Goal: Information Seeking & Learning: Find contact information

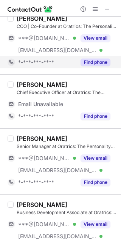
scroll to position [151, 0]
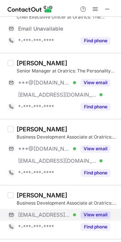
click at [37, 218] on span "***@oratrics.com" at bounding box center [44, 215] width 52 height 7
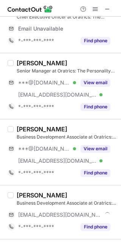
click at [16, 195] on div "David Francisco Business Development Associate at Oratrics: The Personality Enr…" at bounding box center [65, 213] width 103 height 42
click at [15, 195] on div "David Francisco Business Development Associate at Oratrics: The Personality Enr…" at bounding box center [65, 213] width 103 height 42
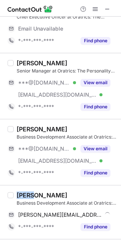
copy div "David"
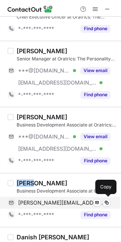
click at [61, 200] on span "david.francisco@oratrics.com" at bounding box center [61, 202] width 87 height 7
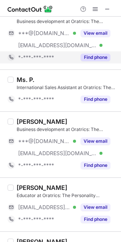
scroll to position [529, 0]
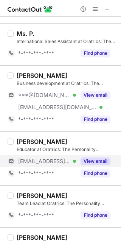
drag, startPoint x: 36, startPoint y: 161, endPoint x: 9, endPoint y: 156, distance: 26.8
click at [36, 161] on span "***@oratrics.com" at bounding box center [44, 161] width 52 height 7
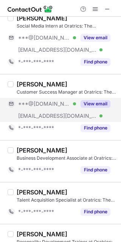
scroll to position [970, 0]
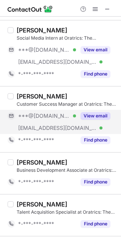
click at [33, 123] on div "***@oratrics.com Verified" at bounding box center [42, 128] width 68 height 12
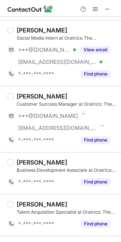
click at [18, 97] on div "Mansha Miglani" at bounding box center [42, 97] width 51 height 8
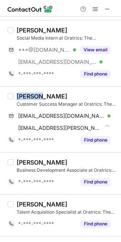
click at [18, 97] on div "Mansha Miglani" at bounding box center [42, 97] width 51 height 8
copy div "Mansha"
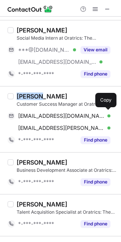
drag, startPoint x: 50, startPoint y: 112, endPoint x: 116, endPoint y: 111, distance: 65.7
click at [50, 113] on span "manshamiglani@gmail.com" at bounding box center [61, 116] width 87 height 7
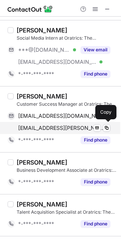
drag, startPoint x: 36, startPoint y: 126, endPoint x: 98, endPoint y: 122, distance: 61.7
click at [37, 125] on span "mansha.miglani@oratrics.com" at bounding box center [61, 128] width 87 height 7
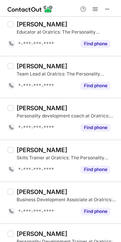
scroll to position [0, 0]
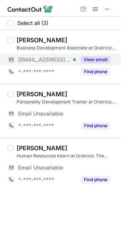
click at [36, 59] on span "***@oratrics.com" at bounding box center [44, 59] width 52 height 7
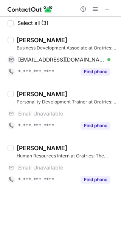
click at [26, 42] on div "Mujeeb Wani" at bounding box center [42, 40] width 51 height 8
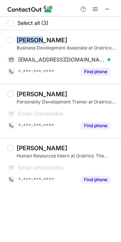
click at [26, 42] on div "Mujeeb Wani" at bounding box center [42, 40] width 51 height 8
copy div "Mujeeb"
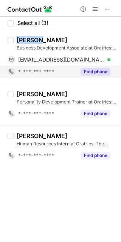
click at [56, 66] on div "*-***-***-****" at bounding box center [42, 72] width 68 height 12
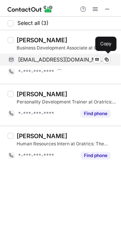
click at [63, 61] on span "mujeeb.wani@oratrics.com" at bounding box center [61, 59] width 87 height 7
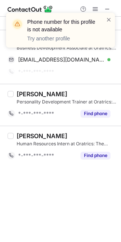
drag, startPoint x: 110, startPoint y: 23, endPoint x: 107, endPoint y: 26, distance: 4.3
click at [110, 22] on span at bounding box center [109, 20] width 6 height 8
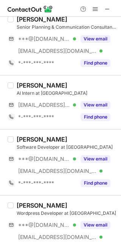
scroll to position [605, 0]
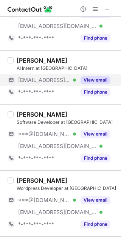
click at [27, 76] on div "[EMAIL_ADDRESS][DOMAIN_NAME] Verified" at bounding box center [42, 80] width 68 height 12
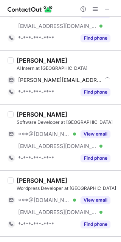
click at [19, 59] on div "[PERSON_NAME]" at bounding box center [42, 61] width 51 height 8
copy div "[PERSON_NAME]"
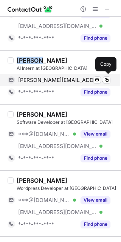
click at [60, 83] on span "[PERSON_NAME][EMAIL_ADDRESS][PERSON_NAME][DOMAIN_NAME]" at bounding box center [61, 80] width 87 height 7
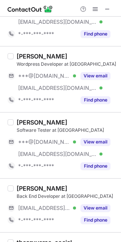
scroll to position [756, 0]
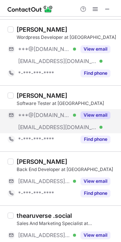
click at [41, 113] on span "***@[DOMAIN_NAME]" at bounding box center [44, 115] width 52 height 7
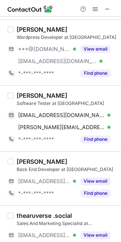
click at [23, 94] on div "Karan Singh" at bounding box center [42, 96] width 51 height 8
copy div "Karan"
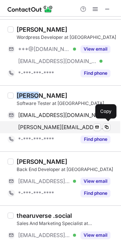
drag, startPoint x: 70, startPoint y: 124, endPoint x: 73, endPoint y: 119, distance: 5.2
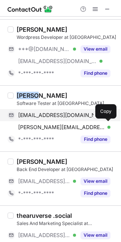
click at [70, 124] on span "karan.singh@ooumph.com" at bounding box center [61, 127] width 87 height 7
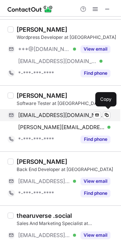
click at [73, 117] on span "kittuthakurkaran105@gmail.com" at bounding box center [61, 115] width 87 height 7
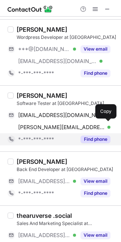
drag, startPoint x: 70, startPoint y: 126, endPoint x: 90, endPoint y: 136, distance: 22.5
click at [70, 126] on span "karan.singh@ooumph.com" at bounding box center [61, 127] width 87 height 7
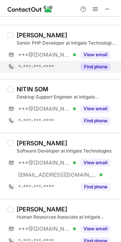
scroll to position [203, 0]
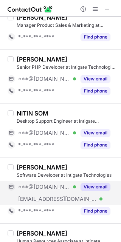
click at [39, 184] on span "***@[DOMAIN_NAME]" at bounding box center [44, 187] width 52 height 7
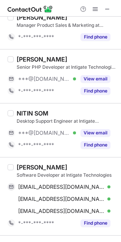
click at [26, 168] on div "pankaj Sharma" at bounding box center [42, 168] width 51 height 8
copy div "pankaj"
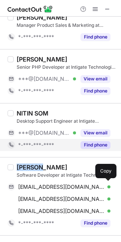
drag, startPoint x: 69, startPoint y: 185, endPoint x: 92, endPoint y: 146, distance: 45.4
click at [70, 185] on span "psharma05072000@gmail.com" at bounding box center [61, 187] width 87 height 7
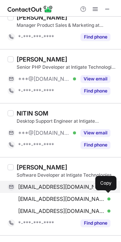
drag, startPoint x: 53, startPoint y: 198, endPoint x: 61, endPoint y: 185, distance: 15.4
click at [53, 198] on span "pankaj.sharma@thecodeinsight.com" at bounding box center [61, 199] width 87 height 7
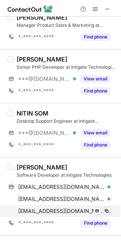
scroll to position [278, 0]
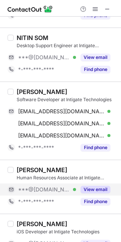
click at [34, 189] on span "***@[DOMAIN_NAME]" at bounding box center [44, 189] width 52 height 7
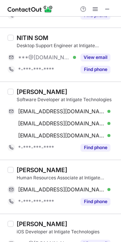
click at [24, 171] on div "Smriti Tiwari" at bounding box center [42, 170] width 51 height 8
copy div "Smriti"
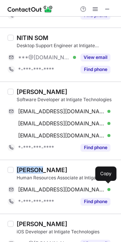
drag, startPoint x: 32, startPoint y: 186, endPoint x: 55, endPoint y: 171, distance: 26.7
click at [32, 185] on div "smrititiwari274@gmail.com Verified Send email Copy" at bounding box center [59, 190] width 103 height 12
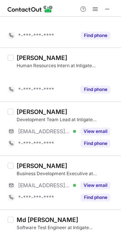
scroll to position [966, 0]
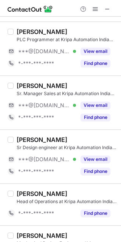
scroll to position [378, 0]
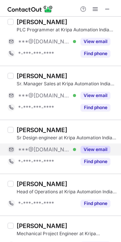
click at [23, 148] on span "***@[DOMAIN_NAME]" at bounding box center [44, 149] width 52 height 7
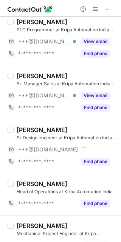
click at [21, 133] on div "Rajnish Kumar" at bounding box center [42, 130] width 51 height 8
copy div "Rajnish"
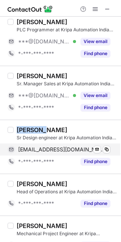
click at [34, 149] on span "rajnishr775@gmail.com" at bounding box center [61, 149] width 87 height 7
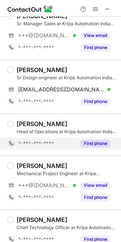
scroll to position [453, 0]
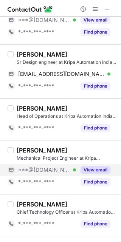
click at [36, 167] on span "***@[DOMAIN_NAME]" at bounding box center [44, 170] width 52 height 7
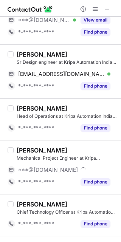
click at [17, 150] on div "Dilip Singh" at bounding box center [42, 151] width 51 height 8
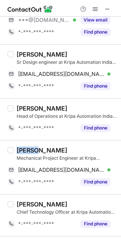
click at [17, 150] on div "Dilip Singh" at bounding box center [42, 151] width 51 height 8
copy div "Dilip"
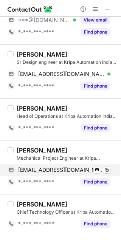
click at [51, 169] on span "dilipsingh699@gmail.com" at bounding box center [61, 170] width 87 height 7
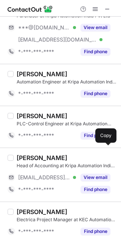
scroll to position [945, 0]
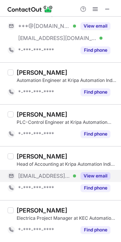
click at [31, 179] on span "***@kripaautomation.com" at bounding box center [44, 176] width 52 height 7
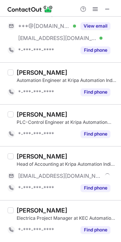
click at [21, 156] on div "Shivam Sharma" at bounding box center [42, 157] width 51 height 8
click at [20, 156] on div "Shivam Sharma" at bounding box center [42, 157] width 51 height 8
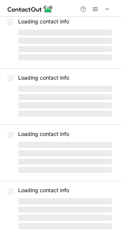
scroll to position [0, 0]
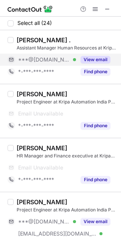
click at [25, 60] on span "***@[DOMAIN_NAME]" at bounding box center [44, 59] width 52 height 7
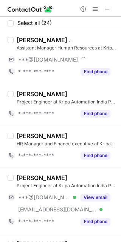
click at [24, 39] on div "Ruchi ." at bounding box center [44, 40] width 54 height 8
copy div "Ruchi"
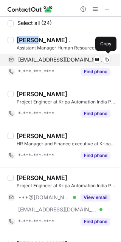
drag, startPoint x: 68, startPoint y: 60, endPoint x: 84, endPoint y: 60, distance: 15.9
click at [68, 60] on span "ruchi19951024@gmail.com" at bounding box center [61, 59] width 87 height 7
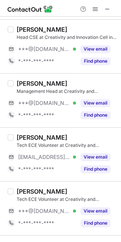
scroll to position [302, 0]
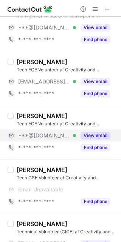
click at [31, 138] on span "***@[DOMAIN_NAME]" at bounding box center [44, 135] width 52 height 7
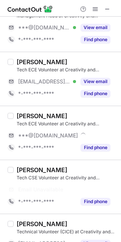
click at [32, 113] on div "[PERSON_NAME]" at bounding box center [42, 116] width 51 height 8
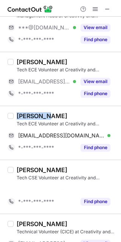
scroll to position [290, 0]
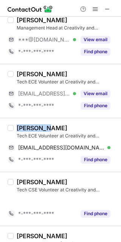
click at [32, 124] on div "Akshansh Kumar" at bounding box center [42, 128] width 51 height 8
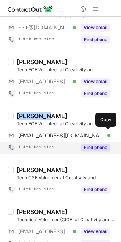
copy div "Akshansh"
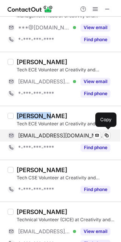
click at [50, 139] on span "akshanshk9169@gmail.com" at bounding box center [61, 135] width 87 height 7
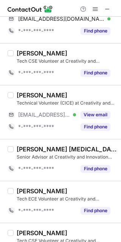
scroll to position [441, 0]
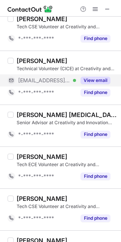
click at [31, 78] on span "***@instagram.com" at bounding box center [44, 80] width 52 height 7
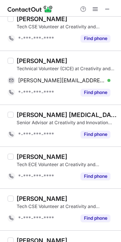
click at [26, 60] on div "Anshul Badhani" at bounding box center [42, 61] width 51 height 8
copy div "Anshul"
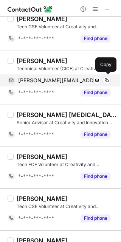
click at [65, 82] on span "anshul@instagram.com" at bounding box center [61, 80] width 87 height 7
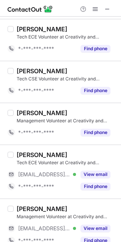
scroll to position [586, 0]
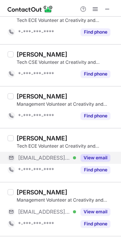
click at [24, 158] on span "***@github.io" at bounding box center [44, 158] width 52 height 7
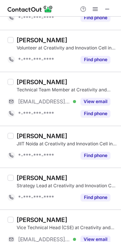
scroll to position [951, 0]
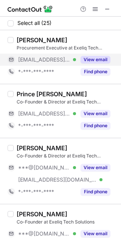
click at [63, 60] on span "***@exeliqsolutions.com" at bounding box center [44, 59] width 52 height 7
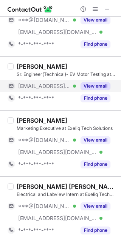
scroll to position [378, 0]
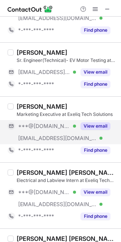
click at [35, 123] on span "***@[DOMAIN_NAME]" at bounding box center [44, 126] width 52 height 7
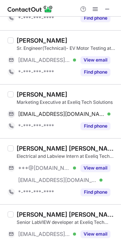
scroll to position [366, 0]
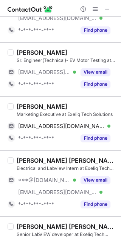
click at [27, 103] on div "Madhavi Verma" at bounding box center [42, 107] width 51 height 8
click at [26, 105] on div "Madhavi Verma" at bounding box center [42, 107] width 51 height 8
copy div "Madhavi"
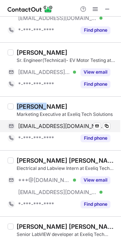
click at [77, 126] on span "madhaviverma11@gmail.com" at bounding box center [61, 126] width 87 height 7
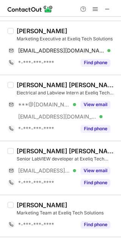
scroll to position [517, 0]
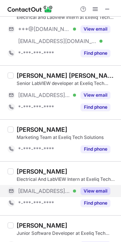
click at [51, 192] on span "***@exeliqsolutions.com" at bounding box center [44, 191] width 52 height 7
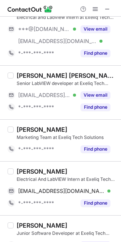
click at [29, 170] on div "Shubham Nailwal" at bounding box center [42, 172] width 51 height 8
copy div "Shubham"
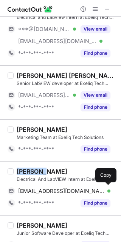
drag, startPoint x: 73, startPoint y: 187, endPoint x: 93, endPoint y: 176, distance: 22.6
click at [73, 187] on div "snailwal@exeliqsolutions.com Verified Send email Copy" at bounding box center [59, 191] width 103 height 12
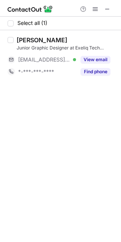
scroll to position [0, 0]
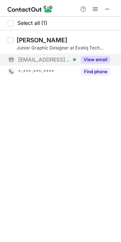
click at [51, 63] on div "***@exeliqsolutions.com Verified" at bounding box center [42, 60] width 68 height 12
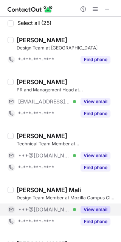
drag, startPoint x: 24, startPoint y: 218, endPoint x: 28, endPoint y: 213, distance: 6.2
click at [24, 218] on span "*-***-***-****" at bounding box center [36, 221] width 36 height 7
click at [30, 210] on span "***@[DOMAIN_NAME]" at bounding box center [44, 209] width 52 height 7
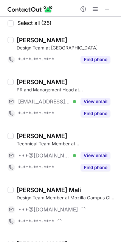
click at [29, 193] on div "[PERSON_NAME] Mali" at bounding box center [49, 190] width 64 height 8
click at [26, 191] on div "[PERSON_NAME] Mali" at bounding box center [49, 190] width 64 height 8
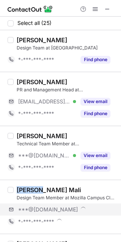
copy div "[PERSON_NAME]"
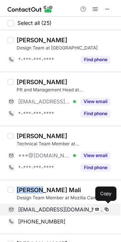
drag, startPoint x: 46, startPoint y: 207, endPoint x: 88, endPoint y: 208, distance: 41.6
click at [46, 207] on span "[EMAIL_ADDRESS][DOMAIN_NAME]" at bounding box center [61, 209] width 87 height 7
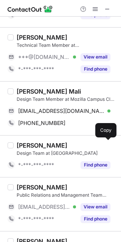
scroll to position [151, 0]
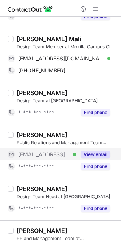
click at [32, 152] on span "[EMAIL_ADDRESS][DOMAIN_NAME]" at bounding box center [44, 154] width 52 height 7
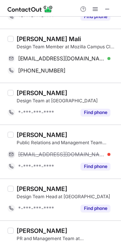
click at [32, 135] on div "[PERSON_NAME]" at bounding box center [42, 135] width 51 height 8
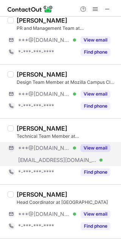
scroll to position [378, 0]
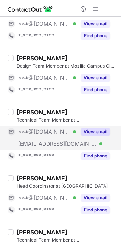
click at [39, 133] on span "***@[DOMAIN_NAME]" at bounding box center [44, 131] width 52 height 7
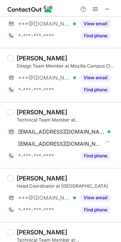
click at [26, 110] on div "Methika M" at bounding box center [42, 112] width 51 height 8
copy div "Methika"
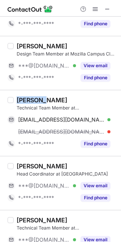
scroll to position [366, 0]
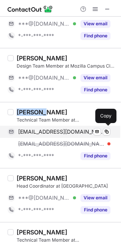
drag, startPoint x: 44, startPoint y: 132, endPoint x: 95, endPoint y: 119, distance: 53.1
click at [44, 132] on span "methikam01@gmail.com" at bounding box center [61, 131] width 87 height 7
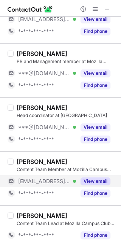
scroll to position [1017, 0]
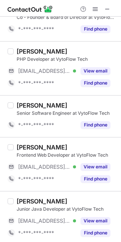
scroll to position [988, 0]
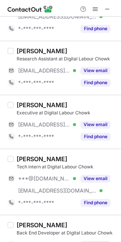
scroll to position [453, 0]
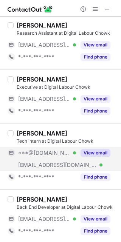
click at [44, 150] on span "***@[DOMAIN_NAME]" at bounding box center [44, 153] width 52 height 7
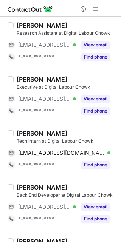
click at [22, 130] on div "[PERSON_NAME]" at bounding box center [42, 134] width 51 height 8
click at [22, 130] on div "Durganand Yadav" at bounding box center [42, 134] width 51 height 8
copy div "Durganand"
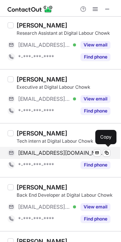
click at [56, 150] on span "dy0659530@gmail.com" at bounding box center [61, 153] width 87 height 7
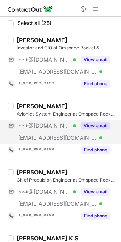
click at [31, 123] on span "***@gmail.com" at bounding box center [44, 125] width 52 height 7
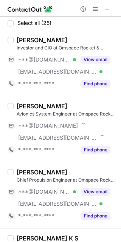
click at [18, 105] on div "Harshit Sharma" at bounding box center [42, 106] width 51 height 8
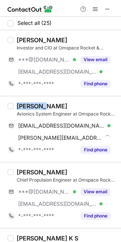
copy div "Harshit"
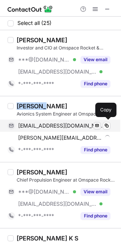
drag, startPoint x: 70, startPoint y: 129, endPoint x: 96, endPoint y: 124, distance: 26.5
click at [70, 129] on div "sharmaaharshit5650@gmail.com Verified Send email Copy" at bounding box center [59, 126] width 103 height 12
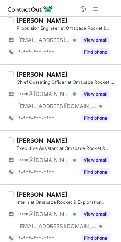
scroll to position [1133, 0]
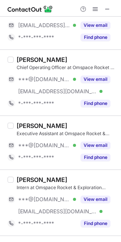
drag, startPoint x: 47, startPoint y: 147, endPoint x: 44, endPoint y: 132, distance: 15.8
click at [47, 147] on span "***@[DOMAIN_NAME]" at bounding box center [44, 145] width 52 height 7
click at [26, 125] on div "Ammar Sayyed" at bounding box center [42, 126] width 51 height 8
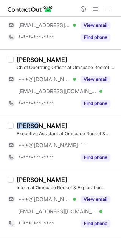
click at [26, 125] on div "Ammar Sayyed" at bounding box center [42, 126] width 51 height 8
copy div "Ammar"
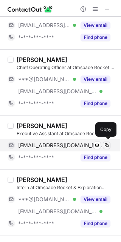
drag, startPoint x: 64, startPoint y: 145, endPoint x: 103, endPoint y: 143, distance: 38.6
click at [64, 145] on span "ammarsayyed9096@gmail.com" at bounding box center [61, 145] width 87 height 7
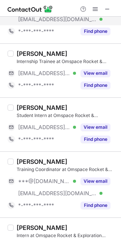
scroll to position [302, 0]
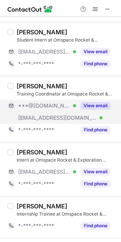
click at [32, 104] on span "***@[DOMAIN_NAME]" at bounding box center [44, 105] width 52 height 7
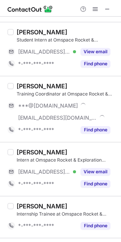
click at [26, 86] on div "Mriganka Singha" at bounding box center [42, 86] width 51 height 8
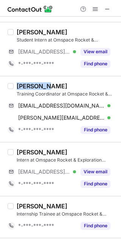
copy div "Mriganka"
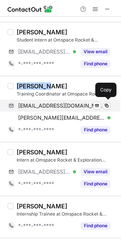
click at [68, 101] on div "mrigankasingha123@gmail.com Verified Send email Copy" at bounding box center [59, 106] width 103 height 12
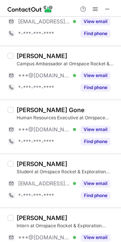
scroll to position [605, 0]
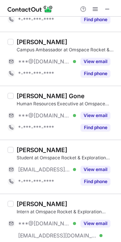
drag, startPoint x: 39, startPoint y: 119, endPoint x: 31, endPoint y: 107, distance: 15.0
click at [39, 119] on span "***@[DOMAIN_NAME]" at bounding box center [44, 115] width 52 height 7
click at [26, 96] on div "Jahanvi Gone" at bounding box center [51, 96] width 68 height 8
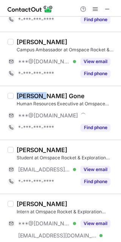
click at [26, 96] on div "Jahanvi Gone" at bounding box center [51, 96] width 68 height 8
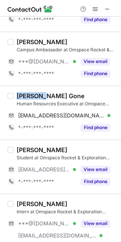
copy div "Jahanvi"
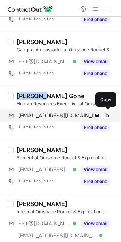
click at [65, 118] on span "jahanvigone1410@gmail.com" at bounding box center [61, 115] width 87 height 7
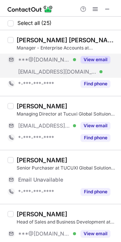
click at [45, 55] on div "***@[DOMAIN_NAME] Verified" at bounding box center [42, 60] width 68 height 12
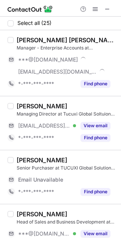
click at [23, 41] on div "[PERSON_NAME] [PERSON_NAME] 🧩" at bounding box center [67, 40] width 100 height 8
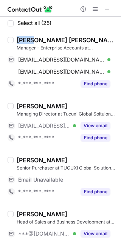
click at [23, 41] on div "[PERSON_NAME] [PERSON_NAME] 🧩" at bounding box center [67, 40] width 100 height 8
copy div "Hari"
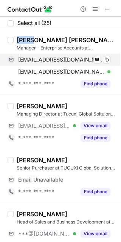
click at [66, 57] on span "harikrishnailango@gmail.com" at bounding box center [61, 59] width 87 height 7
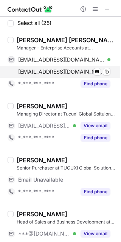
drag, startPoint x: 75, startPoint y: 71, endPoint x: 112, endPoint y: 75, distance: 36.8
click at [75, 71] on span "hari.krishna@tucuxiglobal.com" at bounding box center [61, 71] width 87 height 7
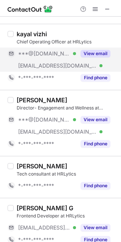
scroll to position [76, 0]
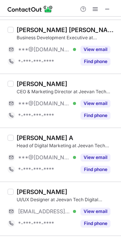
scroll to position [76, 0]
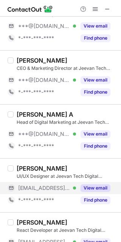
click at [28, 184] on div "***@jeevantech.in Verified" at bounding box center [42, 188] width 68 height 12
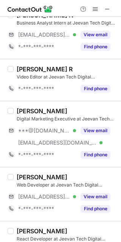
scroll to position [453, 0]
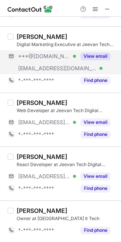
click at [34, 52] on div "***@gmail.com Verified" at bounding box center [42, 56] width 68 height 12
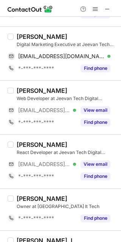
click at [22, 35] on div "Subramani K" at bounding box center [42, 37] width 51 height 8
click at [23, 35] on div "Subramani K" at bounding box center [42, 37] width 51 height 8
copy div "Subramani"
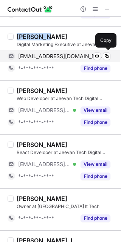
click at [54, 57] on span "manimanimm7799@gmail.com" at bounding box center [61, 56] width 87 height 7
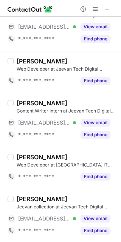
scroll to position [880, 0]
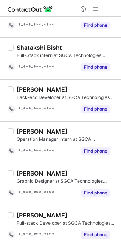
scroll to position [813, 0]
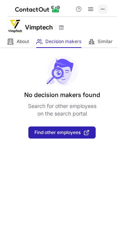
click at [103, 11] on span at bounding box center [103, 9] width 6 height 6
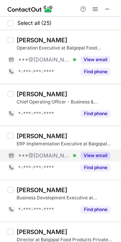
click at [37, 159] on span "***@[DOMAIN_NAME]" at bounding box center [44, 155] width 52 height 7
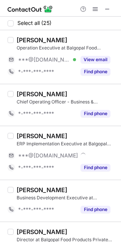
click at [34, 138] on div "[PERSON_NAME]" at bounding box center [42, 136] width 51 height 8
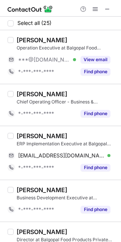
copy div "BHAIRABANANDA"
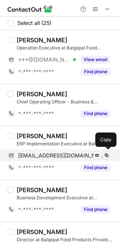
click at [47, 153] on span "[EMAIL_ADDRESS][DOMAIN_NAME]" at bounding box center [61, 155] width 87 height 7
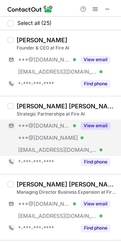
click at [34, 126] on span "***@[DOMAIN_NAME]" at bounding box center [44, 125] width 52 height 7
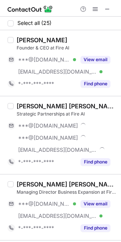
click at [20, 108] on div "[PERSON_NAME] [PERSON_NAME]" at bounding box center [67, 106] width 100 height 8
copy div "[PERSON_NAME]"
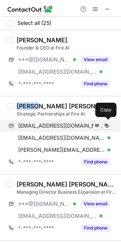
click at [74, 129] on span "[EMAIL_ADDRESS][DOMAIN_NAME]" at bounding box center [61, 125] width 87 height 7
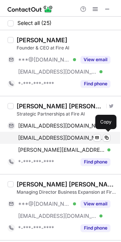
click at [60, 139] on span "[EMAIL_ADDRESS][DOMAIN_NAME]" at bounding box center [61, 138] width 87 height 7
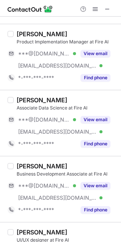
scroll to position [605, 0]
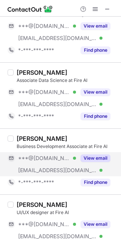
drag, startPoint x: 41, startPoint y: 162, endPoint x: 40, endPoint y: 156, distance: 5.3
click at [41, 162] on div "***@[DOMAIN_NAME] Verified" at bounding box center [42, 158] width 68 height 12
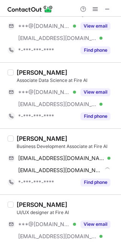
click at [26, 139] on div "[PERSON_NAME]" at bounding box center [42, 139] width 51 height 8
copy div "Aryan"
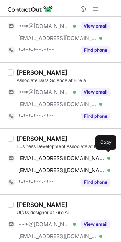
drag, startPoint x: 66, startPoint y: 153, endPoint x: 117, endPoint y: 142, distance: 51.5
click at [67, 153] on div "[EMAIL_ADDRESS][DOMAIN_NAME] Verified Send email Copy" at bounding box center [59, 158] width 103 height 12
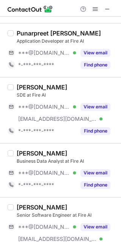
scroll to position [1332, 0]
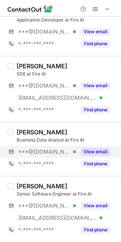
click at [59, 153] on div "***@[DOMAIN_NAME] Verified" at bounding box center [47, 151] width 58 height 7
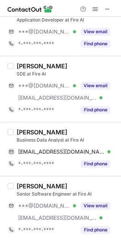
click at [24, 133] on div "[PERSON_NAME]" at bounding box center [42, 132] width 51 height 8
copy div "[PERSON_NAME]"
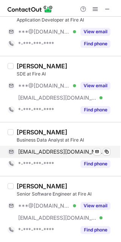
drag, startPoint x: 56, startPoint y: 154, endPoint x: 81, endPoint y: 154, distance: 24.9
click at [56, 154] on span "[EMAIL_ADDRESS][DOMAIN_NAME]" at bounding box center [61, 151] width 87 height 7
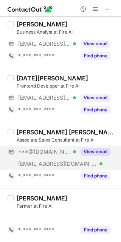
scroll to position [154, 0]
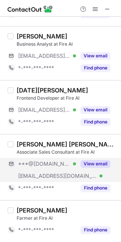
click at [30, 161] on span "***@[DOMAIN_NAME]" at bounding box center [44, 164] width 52 height 7
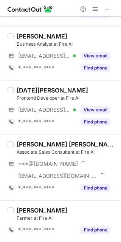
click at [23, 144] on div "[PERSON_NAME] [PERSON_NAME]" at bounding box center [67, 145] width 100 height 8
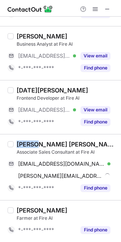
click at [23, 144] on div "[PERSON_NAME] [PERSON_NAME]" at bounding box center [67, 145] width 100 height 8
copy div "[PERSON_NAME]"
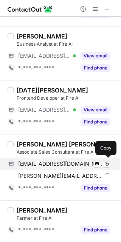
click at [66, 164] on span "[EMAIL_ADDRESS][DOMAIN_NAME]" at bounding box center [61, 164] width 87 height 7
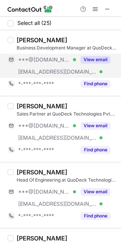
click at [32, 58] on span "***@[DOMAIN_NAME]" at bounding box center [44, 59] width 52 height 7
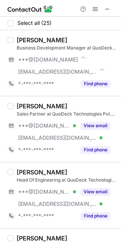
click at [22, 43] on div "[PERSON_NAME]" at bounding box center [42, 40] width 51 height 8
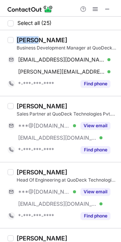
copy div "[PERSON_NAME]"
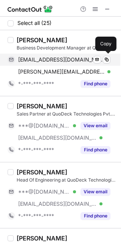
click at [52, 60] on span "[EMAIL_ADDRESS][DOMAIN_NAME]" at bounding box center [61, 59] width 87 height 7
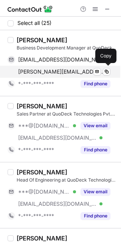
drag, startPoint x: 53, startPoint y: 68, endPoint x: 82, endPoint y: 76, distance: 29.5
click at [54, 68] on span "[PERSON_NAME][EMAIL_ADDRESS][PERSON_NAME][DOMAIN_NAME]" at bounding box center [61, 71] width 87 height 7
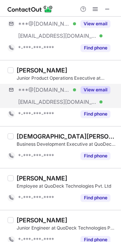
scroll to position [354, 0]
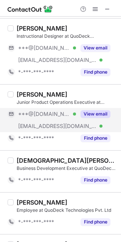
click at [30, 111] on span "***@[DOMAIN_NAME]" at bounding box center [44, 114] width 52 height 7
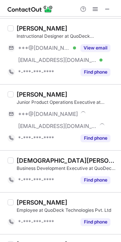
click at [25, 94] on div "[PERSON_NAME]" at bounding box center [42, 95] width 51 height 8
copy div "[PERSON_NAME]"
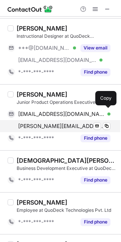
drag, startPoint x: 74, startPoint y: 113, endPoint x: 105, endPoint y: 121, distance: 32.3
click at [75, 113] on span "[EMAIL_ADDRESS][DOMAIN_NAME]" at bounding box center [61, 114] width 87 height 7
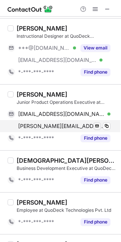
drag, startPoint x: 81, startPoint y: 126, endPoint x: 96, endPoint y: 129, distance: 15.8
click at [81, 126] on span "[PERSON_NAME][EMAIL_ADDRESS][DOMAIN_NAME]" at bounding box center [61, 126] width 87 height 7
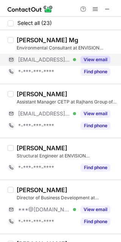
click at [45, 61] on span "[EMAIL_ADDRESS][DOMAIN_NAME]" at bounding box center [44, 59] width 52 height 7
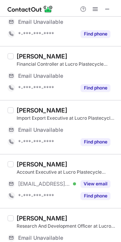
scroll to position [1211, 0]
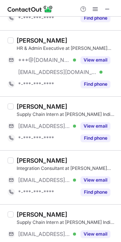
scroll to position [1097, 0]
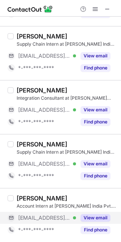
click at [44, 220] on span "***@scott-sheldon.com" at bounding box center [44, 218] width 52 height 7
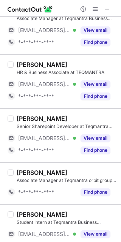
scroll to position [907, 0]
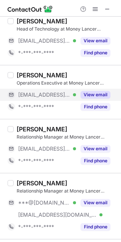
scroll to position [227, 0]
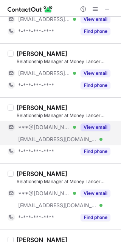
click at [32, 124] on span "***@[DOMAIN_NAME]" at bounding box center [44, 127] width 52 height 7
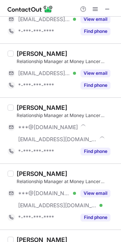
click at [22, 102] on div "[PERSON_NAME] Relationship Manager at Money Lancer Investments [DOMAIN_NAME]. *…" at bounding box center [60, 130] width 121 height 66
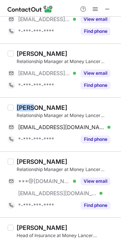
copy div "Yash"
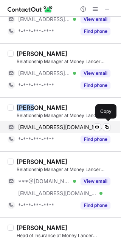
drag, startPoint x: 55, startPoint y: 124, endPoint x: 115, endPoint y: 103, distance: 63.3
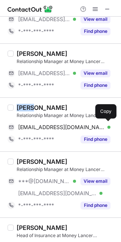
click at [55, 125] on span "yashbhimpure836@gmail.com" at bounding box center [61, 127] width 87 height 7
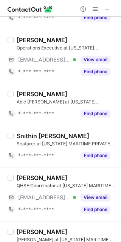
scroll to position [734, 0]
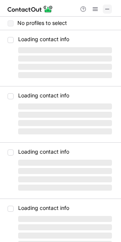
click at [107, 7] on span at bounding box center [107, 9] width 6 height 6
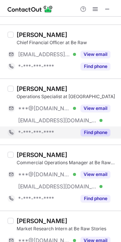
scroll to position [76, 0]
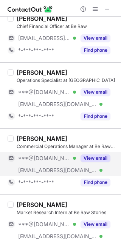
click at [36, 161] on span "***@[DOMAIN_NAME]" at bounding box center [44, 158] width 52 height 7
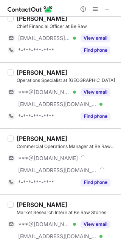
click at [24, 138] on div "[PERSON_NAME]" at bounding box center [42, 139] width 51 height 8
drag, startPoint x: 24, startPoint y: 138, endPoint x: 65, endPoint y: 139, distance: 41.2
click at [25, 138] on div "Haneet Singh Sawhney" at bounding box center [42, 139] width 51 height 8
copy div "Haneet"
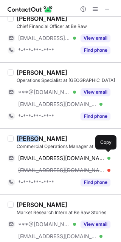
drag, startPoint x: 68, startPoint y: 155, endPoint x: 85, endPoint y: 145, distance: 19.1
click at [68, 155] on span "haneets@gmail.com" at bounding box center [61, 158] width 87 height 7
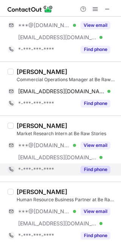
scroll to position [151, 0]
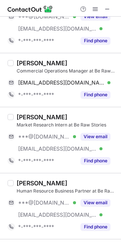
drag, startPoint x: 32, startPoint y: 132, endPoint x: 33, endPoint y: 126, distance: 6.1
click at [32, 132] on div "***@gmail.com Verified" at bounding box center [42, 137] width 68 height 12
click at [25, 118] on div "Ikshit Dhiman" at bounding box center [42, 117] width 51 height 8
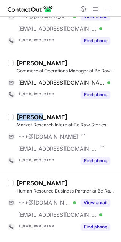
click at [25, 118] on div "Ikshit Dhiman" at bounding box center [42, 117] width 51 height 8
copy div "Ikshit"
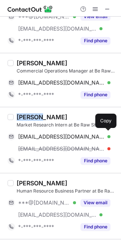
drag, startPoint x: 54, startPoint y: 135, endPoint x: 120, endPoint y: 114, distance: 68.8
click at [54, 135] on span "ikshitdhiman77@gmail.com" at bounding box center [61, 136] width 87 height 7
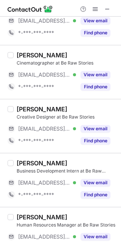
scroll to position [472, 0]
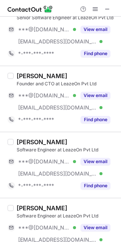
scroll to position [529, 0]
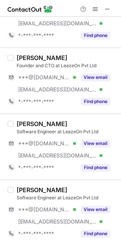
click at [36, 136] on div "[PERSON_NAME] Software Engineer at LeazeOn Pvt Ltd ***@[DOMAIN_NAME] Verified […" at bounding box center [65, 147] width 103 height 54
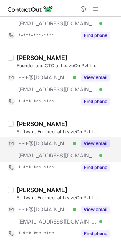
click at [36, 141] on span "***@[DOMAIN_NAME]" at bounding box center [44, 143] width 52 height 7
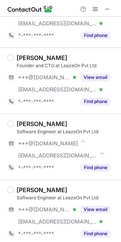
click at [21, 123] on div "[PERSON_NAME]" at bounding box center [42, 124] width 51 height 8
copy div "Shashi"
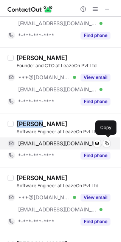
drag, startPoint x: 59, startPoint y: 139, endPoint x: 79, endPoint y: 138, distance: 20.0
click at [59, 139] on div "[EMAIL_ADDRESS][DOMAIN_NAME] Verified Send email Copy" at bounding box center [59, 144] width 103 height 12
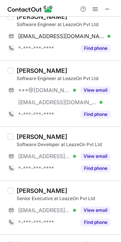
scroll to position [680, 0]
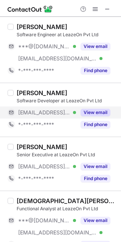
click at [34, 111] on span "[EMAIL_ADDRESS][DOMAIN_NAME]" at bounding box center [44, 112] width 52 height 7
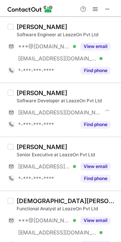
click at [20, 86] on div "Yash Lichade Software Developer at LeazeOn Pvt Ltd ***@leazeon.com *-***-***-**…" at bounding box center [60, 110] width 121 height 54
copy div "Yash"
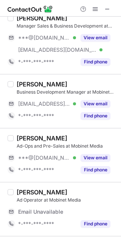
scroll to position [227, 0]
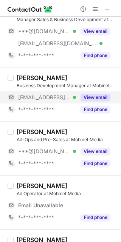
click at [45, 100] on span "[EMAIL_ADDRESS][DOMAIN_NAME]" at bounding box center [44, 97] width 52 height 7
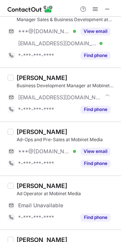
click at [23, 75] on div "[PERSON_NAME]" at bounding box center [42, 78] width 51 height 8
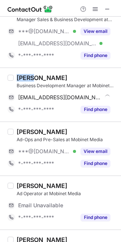
click at [23, 75] on div "[PERSON_NAME]" at bounding box center [42, 78] width 51 height 8
copy div "Yash"
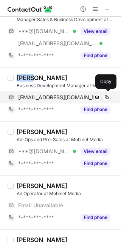
click at [80, 94] on span "yash@mobinetmedia.com" at bounding box center [61, 97] width 87 height 7
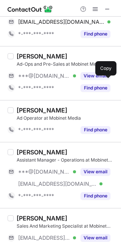
scroll to position [378, 0]
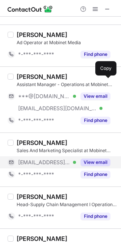
drag, startPoint x: 56, startPoint y: 166, endPoint x: 54, endPoint y: 160, distance: 6.1
click at [56, 166] on div "***@mobinetmedia.com Verified" at bounding box center [42, 162] width 68 height 12
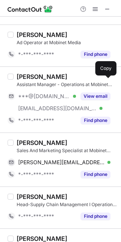
click at [28, 141] on div "Ritwij Tyagi" at bounding box center [42, 143] width 51 height 8
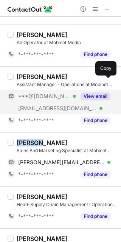
drag, startPoint x: 28, startPoint y: 141, endPoint x: 83, endPoint y: 111, distance: 63.1
click at [28, 140] on div "Ritwij Tyagi" at bounding box center [42, 143] width 51 height 8
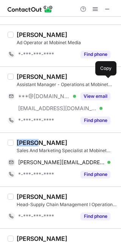
copy div "Ritwij"
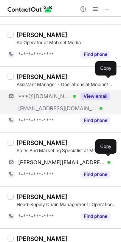
drag, startPoint x: 71, startPoint y: 161, endPoint x: 108, endPoint y: 106, distance: 66.1
click at [71, 161] on span "ritwij@mobinetmedia.com" at bounding box center [61, 162] width 87 height 7
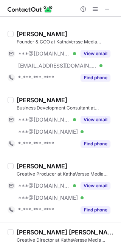
scroll to position [76, 0]
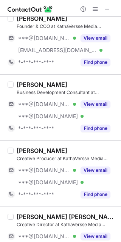
click at [35, 93] on div "Business Development Consultant at KathaVersse Media Network" at bounding box center [67, 92] width 100 height 7
drag, startPoint x: 24, startPoint y: 105, endPoint x: 30, endPoint y: 93, distance: 14.0
click at [25, 104] on span "***@[DOMAIN_NAME]" at bounding box center [44, 104] width 52 height 7
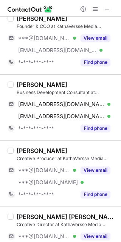
click at [16, 82] on div "[PERSON_NAME] Business Development Consultant at KathaVersse Media Network [EMA…" at bounding box center [65, 108] width 103 height 54
copy div "Abhishek"
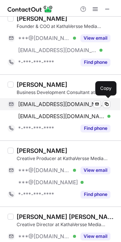
click at [52, 100] on div "boseabhishake@gmail.com Verified Send email Copy" at bounding box center [59, 104] width 103 height 12
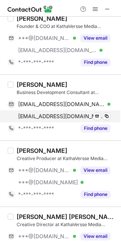
click at [60, 118] on span "abhishek.bose@aol.com" at bounding box center [61, 116] width 87 height 7
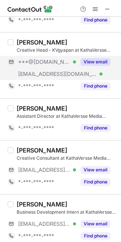
scroll to position [453, 0]
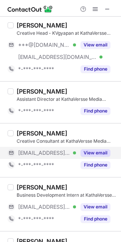
drag, startPoint x: 34, startPoint y: 150, endPoint x: 32, endPoint y: 137, distance: 13.4
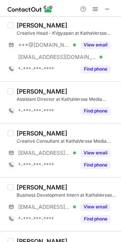
click at [34, 150] on span "***@kathaversse.com" at bounding box center [44, 153] width 52 height 7
click at [25, 131] on div "Khyati Narang" at bounding box center [42, 134] width 51 height 8
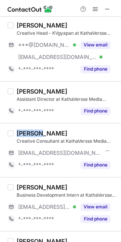
click at [25, 131] on div "Khyati Narang" at bounding box center [42, 134] width 51 height 8
copy div "Khyati"
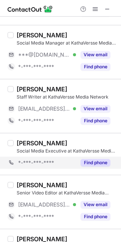
scroll to position [744, 0]
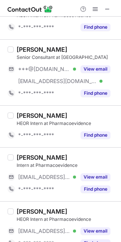
scroll to position [1247, 0]
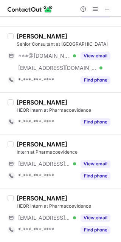
click at [46, 211] on div "[PERSON_NAME] HEOR Intern at Pharmacoevidence [EMAIL_ADDRESS][DOMAIN_NAME] Veri…" at bounding box center [65, 216] width 103 height 42
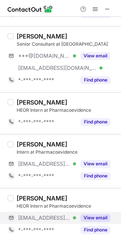
click at [23, 218] on span "***@pharmacoevidence.com" at bounding box center [44, 218] width 52 height 7
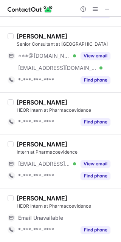
click at [19, 197] on div "Dr. Adarsh Kumar" at bounding box center [42, 199] width 51 height 8
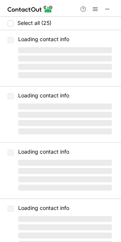
scroll to position [0, 0]
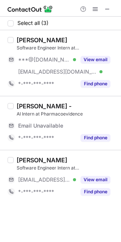
click at [36, 52] on div "Shubham Raj Software Engineer Intern at Pharmacoevidence ***@gmail.com Verified…" at bounding box center [65, 63] width 103 height 54
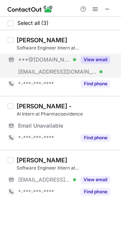
click at [35, 59] on span "***@[DOMAIN_NAME]" at bounding box center [44, 59] width 52 height 7
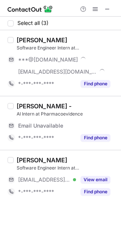
click at [27, 43] on div "Shubham Raj" at bounding box center [42, 40] width 51 height 8
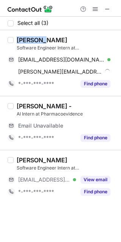
click at [27, 43] on div "Shubham Raj" at bounding box center [42, 40] width 51 height 8
copy div "Shubham"
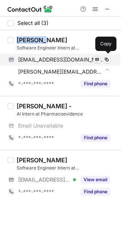
drag, startPoint x: 72, startPoint y: 59, endPoint x: 99, endPoint y: 59, distance: 26.8
click at [72, 59] on span "rajsubbu0401@gmail.com" at bounding box center [61, 59] width 87 height 7
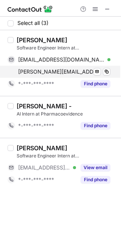
drag, startPoint x: 77, startPoint y: 75, endPoint x: 116, endPoint y: 74, distance: 38.6
click at [77, 75] on span "shubham@pharmacoevidence.com" at bounding box center [60, 71] width 84 height 7
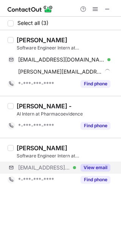
drag, startPoint x: 24, startPoint y: 167, endPoint x: 3, endPoint y: 167, distance: 21.2
click at [24, 167] on span "***@pharmacoevidence.com" at bounding box center [44, 167] width 52 height 7
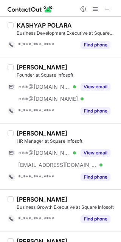
scroll to position [151, 0]
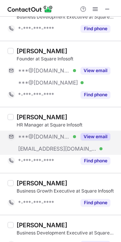
click at [31, 136] on span "***@[DOMAIN_NAME]" at bounding box center [44, 136] width 52 height 7
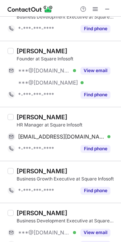
click at [22, 116] on div "[PERSON_NAME]" at bounding box center [42, 117] width 51 height 8
copy div "[PERSON_NAME]"
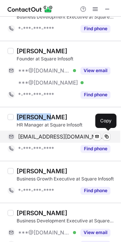
drag, startPoint x: 60, startPoint y: 139, endPoint x: 93, endPoint y: 136, distance: 33.0
click at [60, 139] on span "[EMAIL_ADDRESS][DOMAIN_NAME]" at bounding box center [61, 136] width 87 height 7
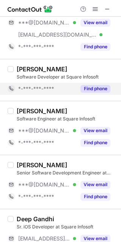
scroll to position [1211, 0]
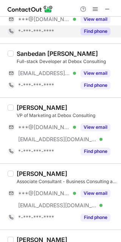
scroll to position [302, 0]
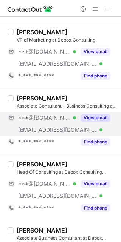
click at [30, 116] on span "***@[DOMAIN_NAME]" at bounding box center [44, 117] width 52 height 7
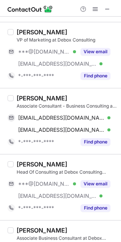
click at [25, 99] on div "[PERSON_NAME]" at bounding box center [42, 98] width 51 height 8
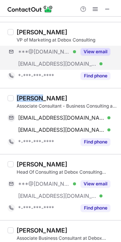
copy div "Trewen"
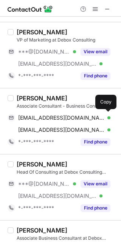
drag, startPoint x: 65, startPoint y: 117, endPoint x: 67, endPoint y: 111, distance: 6.3
click at [65, 117] on span "trewen15@gmail.com" at bounding box center [61, 117] width 87 height 7
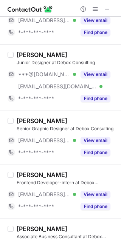
scroll to position [907, 0]
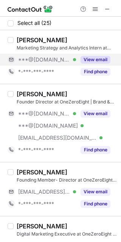
click at [37, 62] on span "***@[DOMAIN_NAME]" at bounding box center [44, 59] width 52 height 7
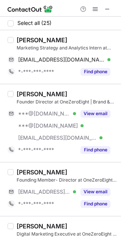
click at [23, 40] on div "[PERSON_NAME]" at bounding box center [42, 40] width 51 height 8
copy div "Mahesh"
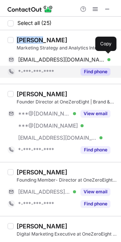
drag, startPoint x: 63, startPoint y: 58, endPoint x: 86, endPoint y: 70, distance: 25.9
click at [63, 58] on span "mahimsp71@gmail.com" at bounding box center [61, 59] width 87 height 7
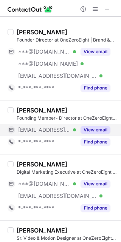
scroll to position [76, 0]
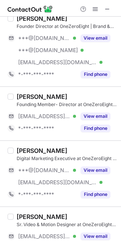
click at [34, 162] on div "Hanumant Budde Digital Marketing Executive at OneZeroEight | Brand & Design ***…" at bounding box center [65, 174] width 103 height 54
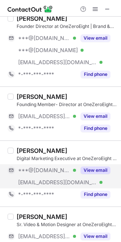
click at [29, 166] on div "***@gmail.com Verified" at bounding box center [42, 170] width 68 height 12
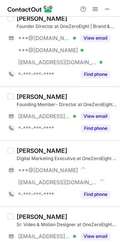
click at [29, 152] on div "Hanumant Budde" at bounding box center [42, 151] width 51 height 8
drag, startPoint x: 29, startPoint y: 152, endPoint x: 71, endPoint y: 147, distance: 42.3
click at [30, 152] on div "Hanumant Budde" at bounding box center [42, 151] width 51 height 8
copy div "Hanumant"
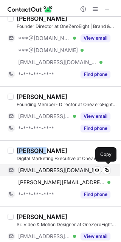
click at [73, 166] on div "hanumantbudde606@gmail.com Verified Send email Copy" at bounding box center [59, 170] width 103 height 12
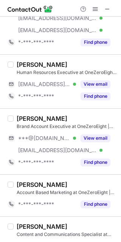
scroll to position [378, 0]
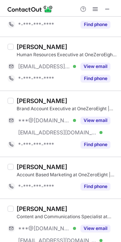
drag, startPoint x: 31, startPoint y: 118, endPoint x: 30, endPoint y: 113, distance: 5.3
click at [31, 118] on span "***@[DOMAIN_NAME]" at bounding box center [44, 120] width 52 height 7
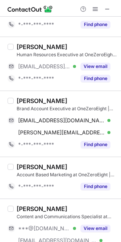
click at [26, 104] on div "Apurva Jarwal" at bounding box center [42, 101] width 51 height 8
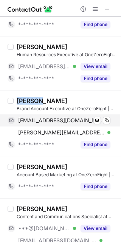
copy div "Apurva"
drag, startPoint x: 73, startPoint y: 117, endPoint x: 110, endPoint y: 126, distance: 38.8
click at [73, 117] on span "apurvajarwal@gmail.com" at bounding box center [61, 120] width 87 height 7
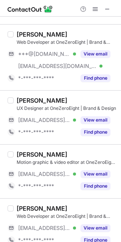
scroll to position [924, 0]
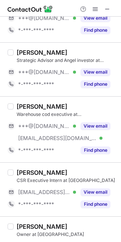
scroll to position [453, 0]
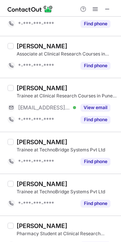
scroll to position [453, 0]
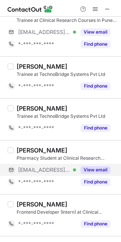
click at [27, 169] on span "[EMAIL_ADDRESS][DOMAIN_NAME]" at bounding box center [44, 170] width 52 height 7
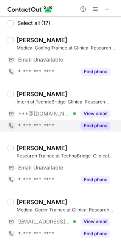
scroll to position [76, 0]
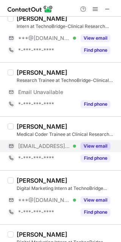
click at [23, 144] on span "[EMAIL_ADDRESS][DOMAIN_NAME]" at bounding box center [44, 146] width 52 height 7
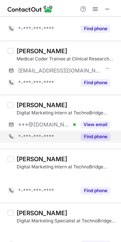
scroll to position [139, 0]
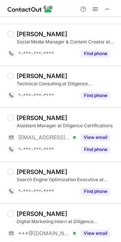
scroll to position [453, 0]
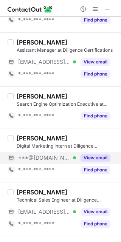
click at [42, 153] on div "***@[DOMAIN_NAME] Verified" at bounding box center [42, 158] width 68 height 12
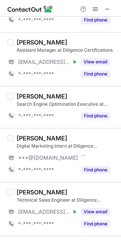
click at [22, 137] on div "Manish Bhati" at bounding box center [42, 139] width 51 height 8
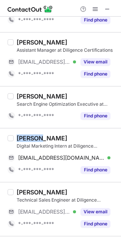
click at [22, 137] on div "Manish Bhati" at bounding box center [42, 139] width 51 height 8
copy div "Manish"
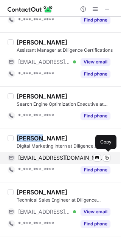
click at [37, 157] on span "mbhati5590@gmail.com" at bounding box center [61, 158] width 87 height 7
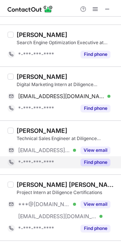
scroll to position [529, 0]
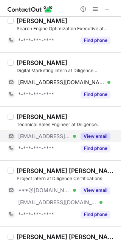
click at [40, 134] on span "***@diligencecertification.com" at bounding box center [44, 136] width 52 height 7
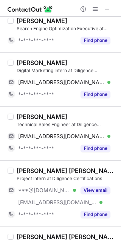
click at [24, 116] on div "Yash Choudhary" at bounding box center [42, 117] width 51 height 8
copy div "Yash"
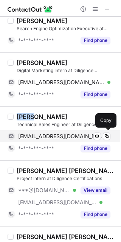
click at [66, 130] on div "yash@diligencecertification.com Verified Send email Copy" at bounding box center [59, 136] width 103 height 12
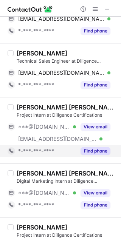
scroll to position [605, 0]
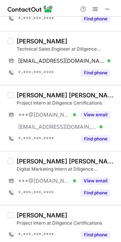
drag, startPoint x: 31, startPoint y: 179, endPoint x: 32, endPoint y: 173, distance: 6.0
click at [31, 179] on span "***@gmail.com" at bounding box center [44, 181] width 52 height 7
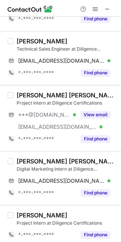
click at [24, 156] on div "NIKHIL KUMAR MEHTA Digital Marketing Intern at Diligence Certifications mehtani…" at bounding box center [60, 178] width 121 height 54
copy div "NIKHIL"
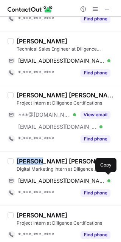
drag, startPoint x: 46, startPoint y: 181, endPoint x: 120, endPoint y: 139, distance: 84.4
click at [46, 181] on span "mehtanikhilhzb174@gmail.com" at bounding box center [61, 181] width 87 height 7
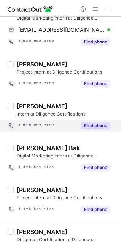
scroll to position [819, 0]
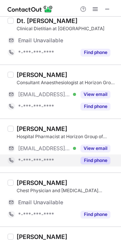
scroll to position [302, 0]
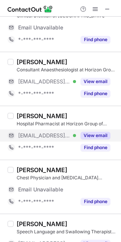
click at [44, 135] on span "[EMAIL_ADDRESS][DOMAIN_NAME]" at bounding box center [44, 135] width 52 height 7
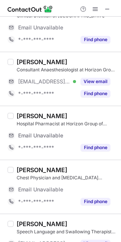
click at [20, 117] on div "[PERSON_NAME]" at bounding box center [42, 116] width 51 height 8
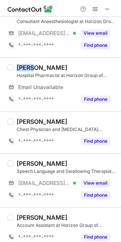
scroll to position [266, 0]
